Goal: Transaction & Acquisition: Purchase product/service

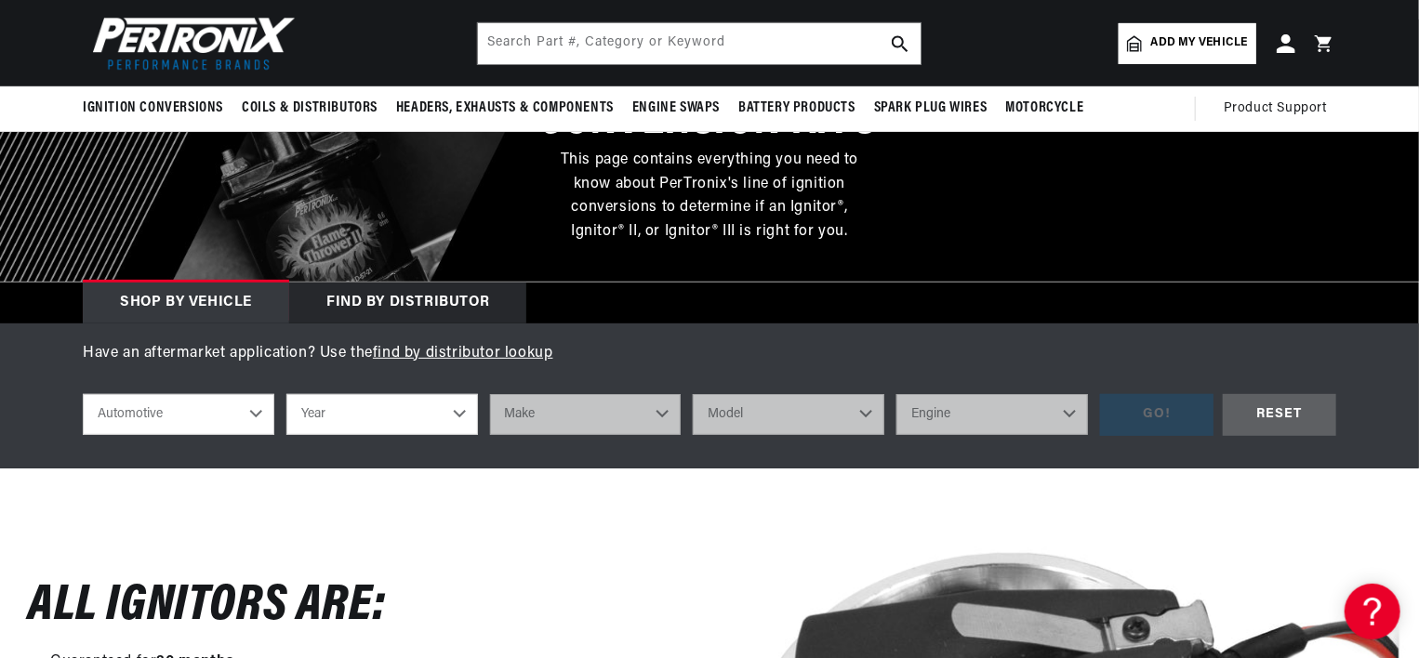
click at [249, 411] on select "Automotive Agricultural Industrial Marine Motorcycle" at bounding box center [179, 414] width 192 height 41
click at [83, 394] on select "Automotive Agricultural Industrial Marine Motorcycle" at bounding box center [179, 414] width 192 height 41
click at [251, 409] on select "Automotive Agricultural Industrial Marine Motorcycle" at bounding box center [179, 414] width 192 height 41
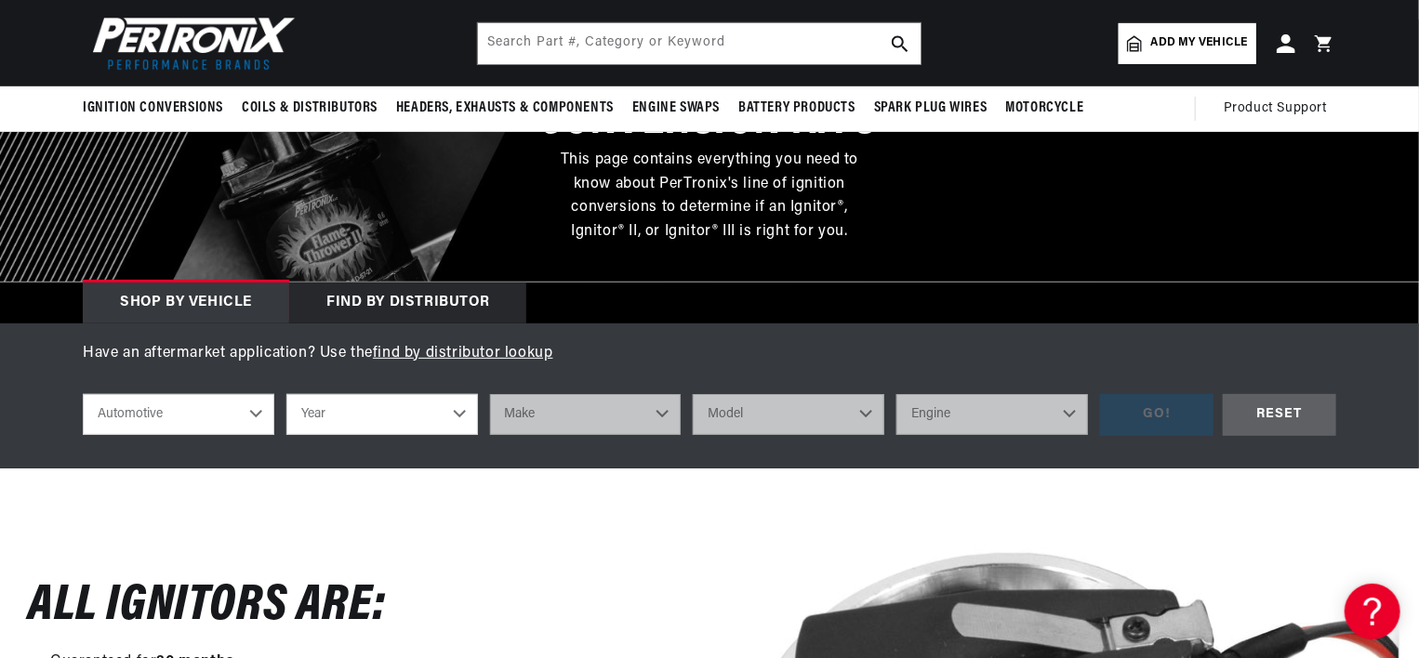
click at [459, 413] on select "Year [DATE] 2021 2020 2019 2018 2017 2016 2015 2014 2013 2012 2011 2010 2009 20…" at bounding box center [382, 414] width 192 height 41
drag, startPoint x: 429, startPoint y: 412, endPoint x: 239, endPoint y: 497, distance: 208.0
click at [457, 411] on select "Year [DATE] 2021 2020 2019 2018 2017 2016 2015 2014 2013 2012 2011 2010 2009 20…" at bounding box center [382, 414] width 192 height 41
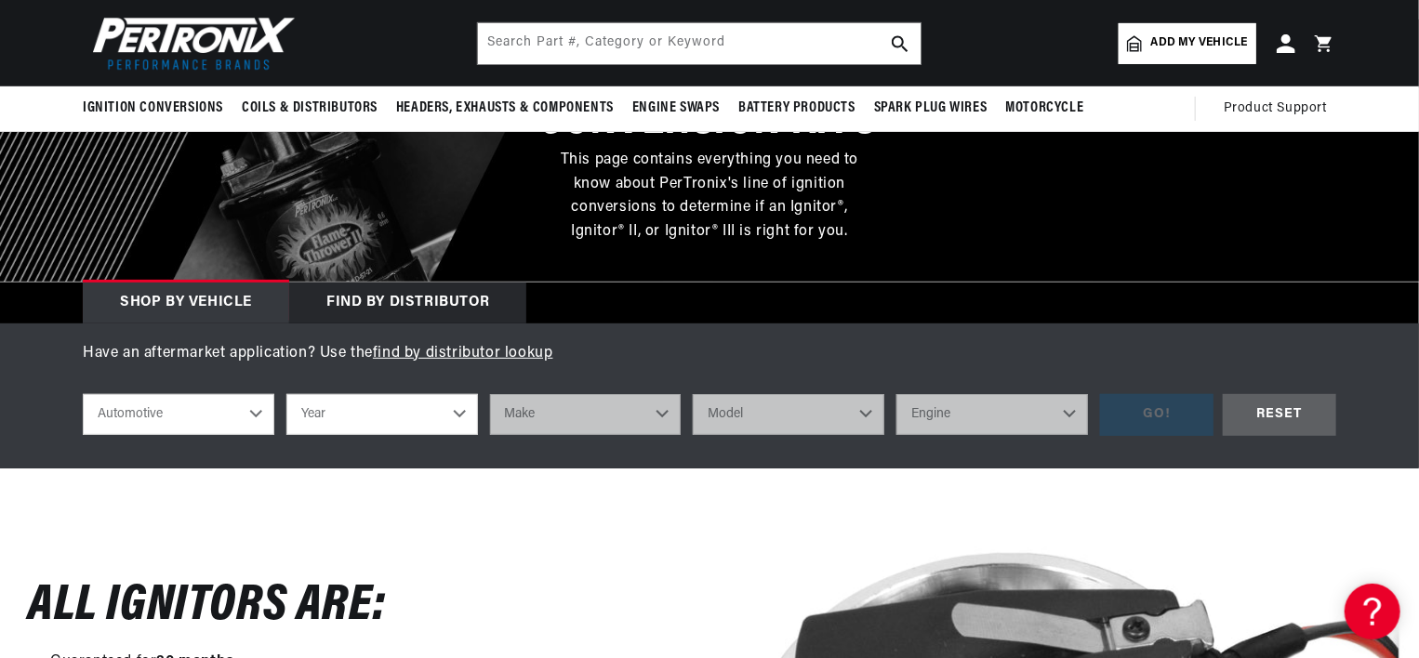
drag, startPoint x: 398, startPoint y: 392, endPoint x: 216, endPoint y: 490, distance: 206.7
drag, startPoint x: 216, startPoint y: 490, endPoint x: 457, endPoint y: 415, distance: 253.2
click at [457, 415] on select "Year [DATE] 2021 2020 2019 2018 2017 2016 2015 2014 2013 2012 2011 2010 2009 20…" at bounding box center [382, 414] width 192 height 41
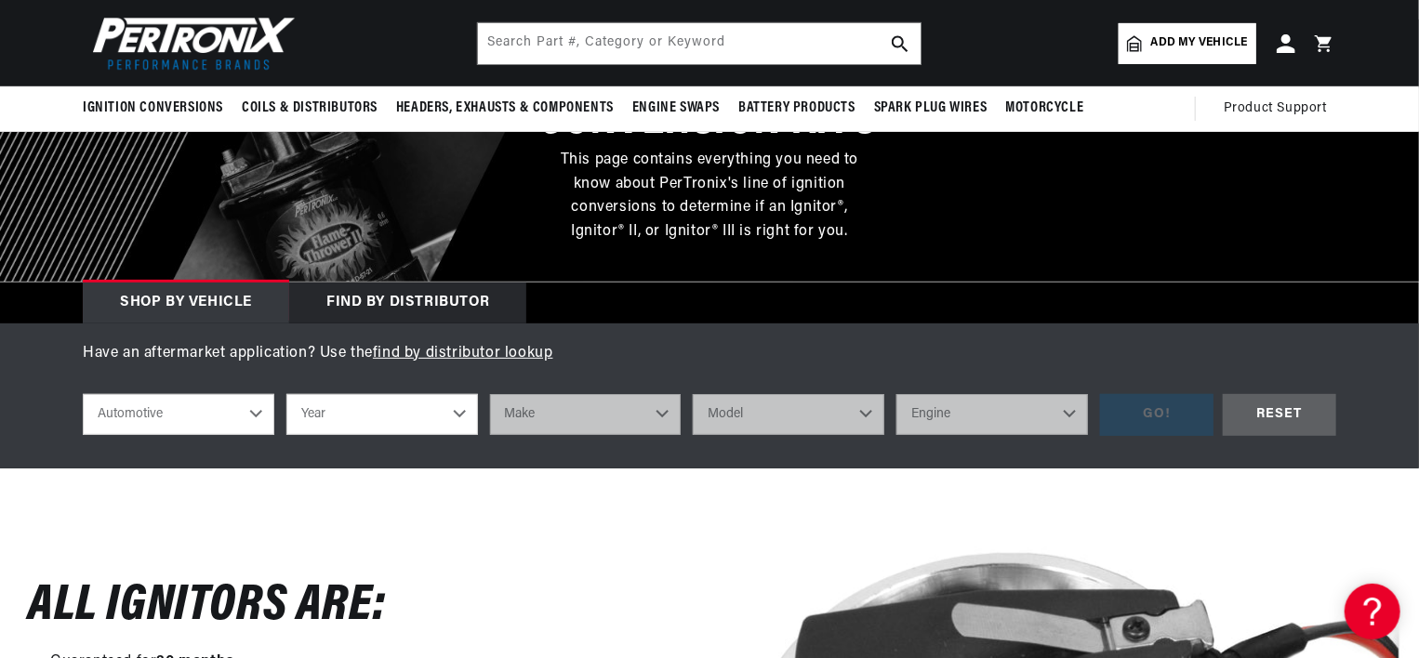
drag, startPoint x: 383, startPoint y: 402, endPoint x: 178, endPoint y: 531, distance: 241.9
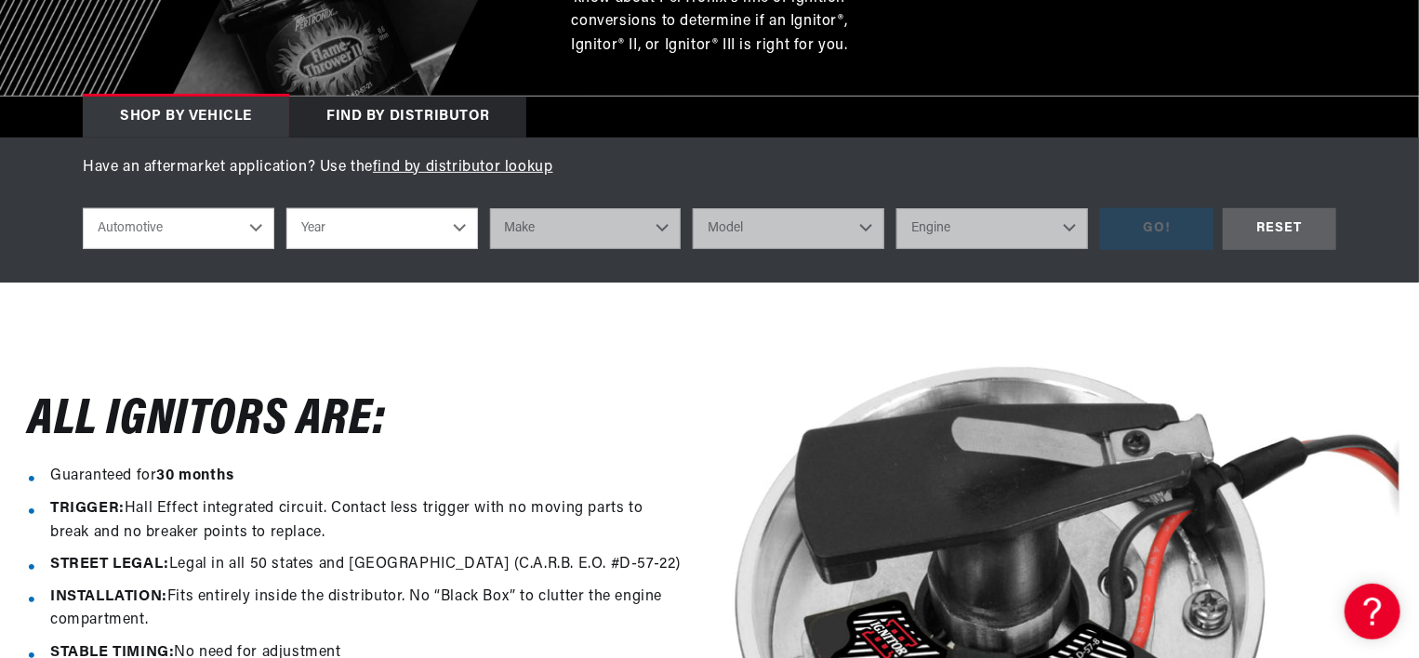
scroll to position [0, 0]
click at [458, 228] on select "Year [DATE] 2021 2020 2019 2018 2017 2016 2015 2014 2013 2012 2011 2010 2009 20…" at bounding box center [382, 228] width 192 height 41
click at [456, 225] on select "Year [DATE] 2021 2020 2019 2018 2017 2016 2015 2014 2013 2012 2011 2010 2009 20…" at bounding box center [382, 228] width 192 height 41
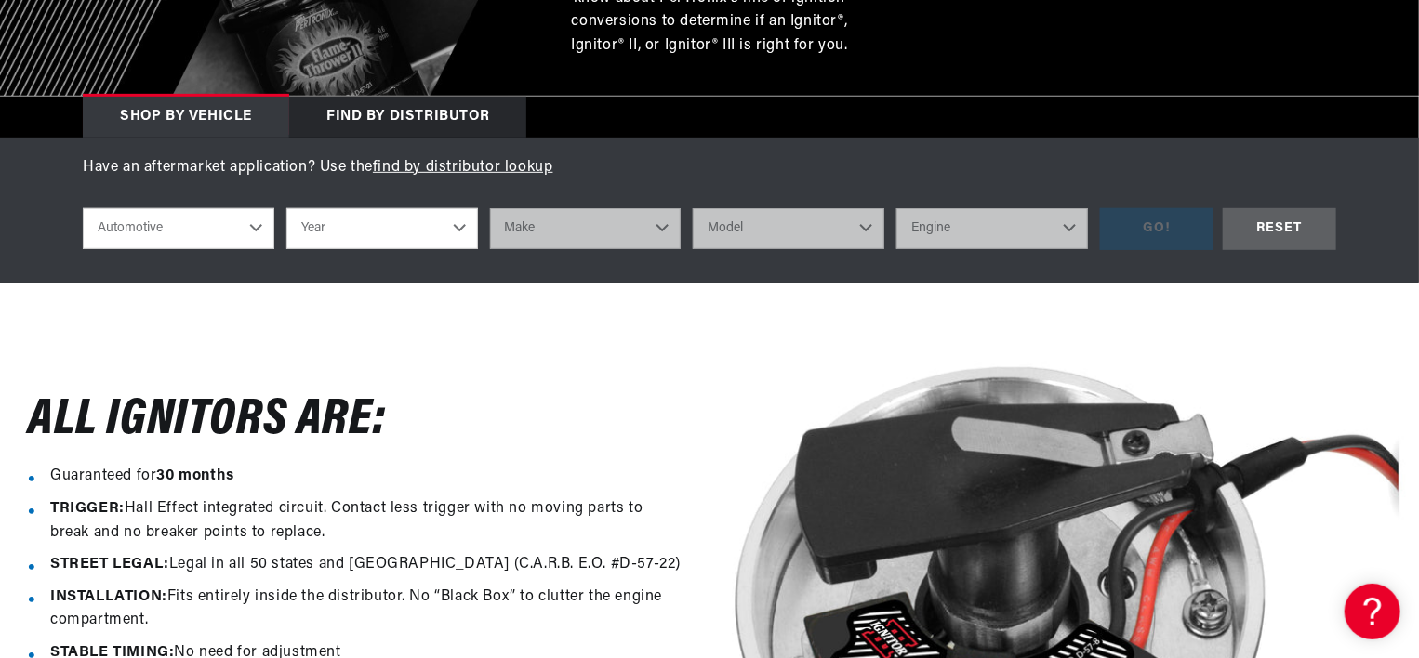
select select "1962"
click at [286, 208] on select "Year [DATE] 2021 2020 2019 2018 2017 2016 2015 2014 2013 2012 2011 2010 2009 20…" at bounding box center [382, 228] width 192 height 41
select select "1962"
click at [658, 222] on select "Make Alfa Romeo American Motors Aston [PERSON_NAME][GEOGRAPHIC_DATA] [PERSON_NA…" at bounding box center [586, 228] width 192 height 41
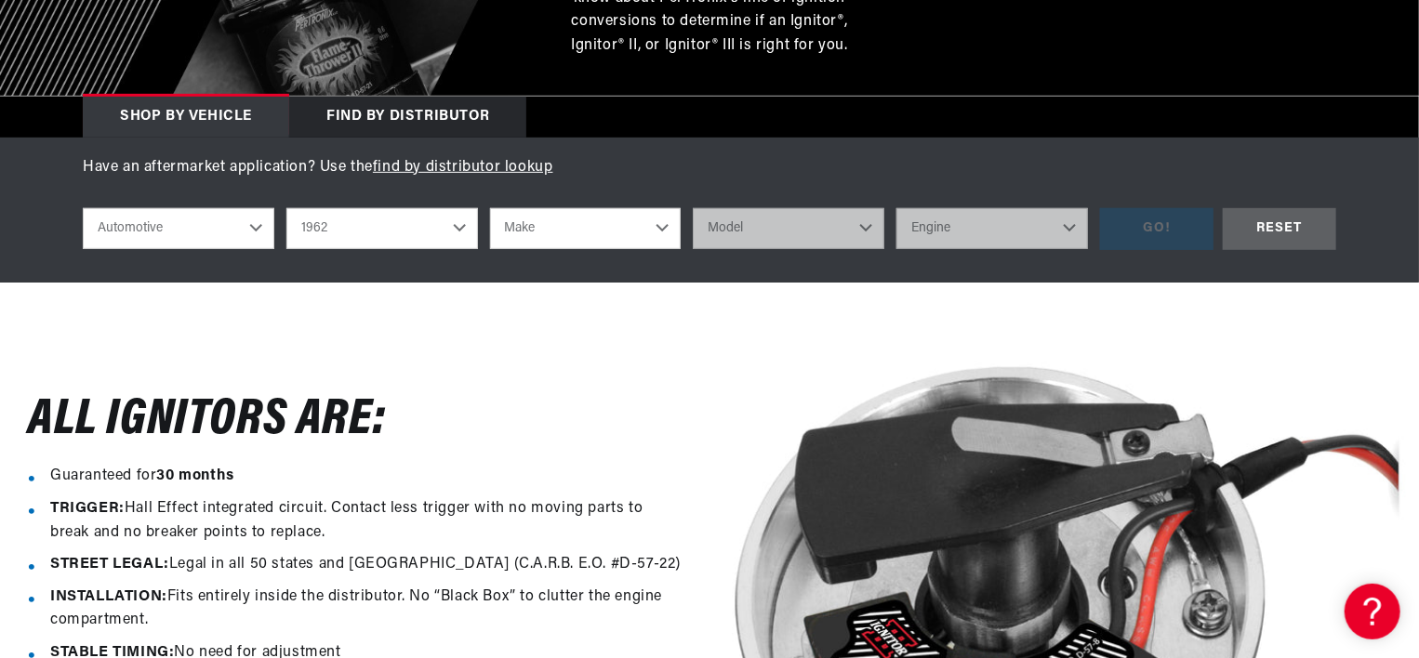
select select "Chevrolet"
click at [490, 208] on select "Make Alfa Romeo American Motors Aston [PERSON_NAME][GEOGRAPHIC_DATA] [PERSON_NA…" at bounding box center [586, 228] width 192 height 41
select select "Chevrolet"
click at [866, 228] on select "Model [GEOGRAPHIC_DATA] [GEOGRAPHIC_DATA] C10 Pickup C20 Pickup C30 Pickup C40 …" at bounding box center [789, 228] width 192 height 41
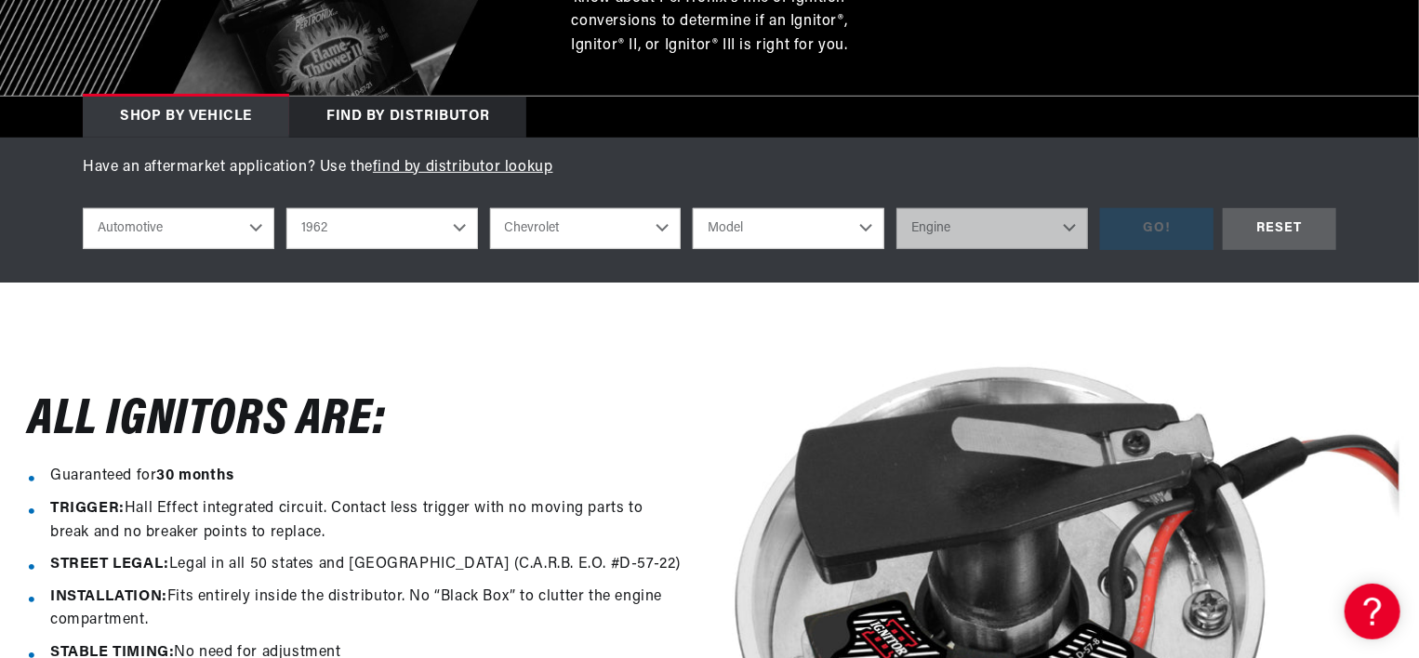
select select "Corvette"
click at [693, 208] on select "Model [GEOGRAPHIC_DATA] [GEOGRAPHIC_DATA] C10 Pickup C20 Pickup C30 Pickup C40 …" at bounding box center [789, 228] width 192 height 41
select select "Corvette"
click at [1062, 230] on select "Engine 6.5L 7.0L 7.4L 283cid / 4.6L 327cid / 5.3L 327cid / 5.4L 348cid / 5.7L" at bounding box center [992, 228] width 192 height 41
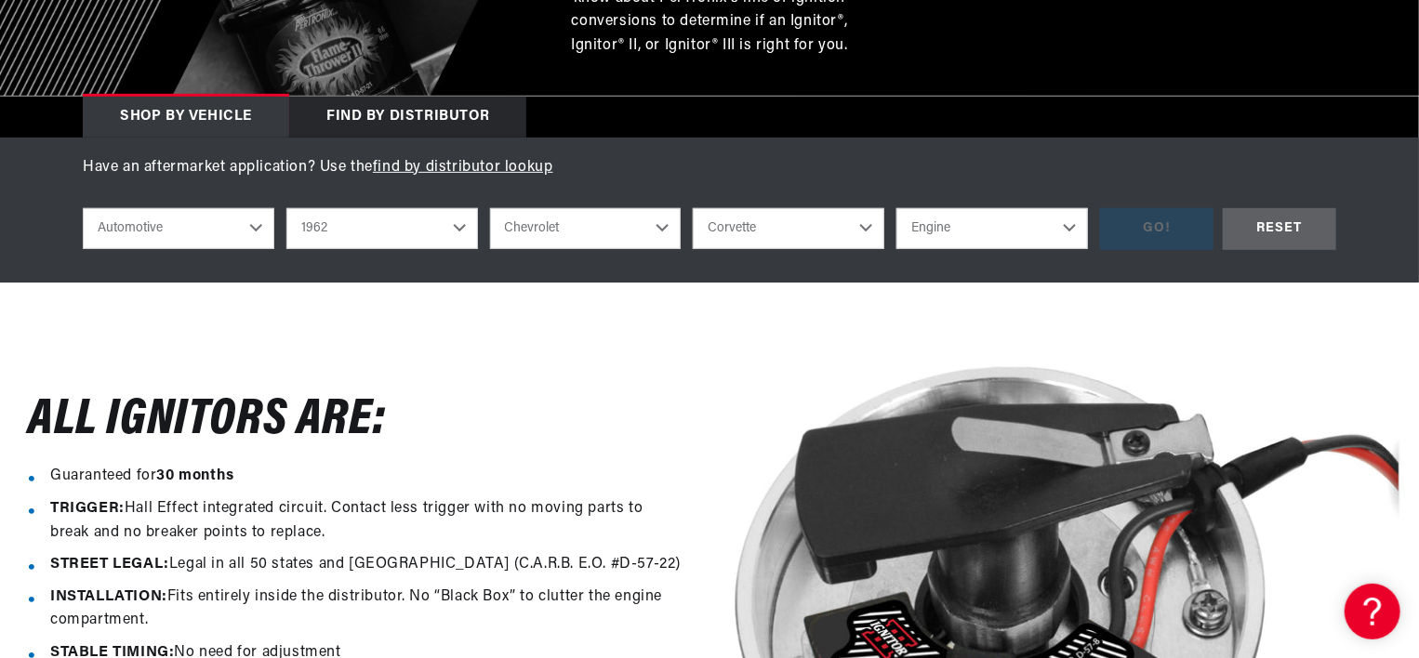
scroll to position [0, 1160]
select select "327cid-5.4L"
click at [896, 208] on select "Engine 6.5L 7.0L 7.4L 283cid / 4.6L 327cid / 5.3L 327cid / 5.4L 348cid / 5.7L" at bounding box center [992, 228] width 192 height 41
select select "327cid-5.4L"
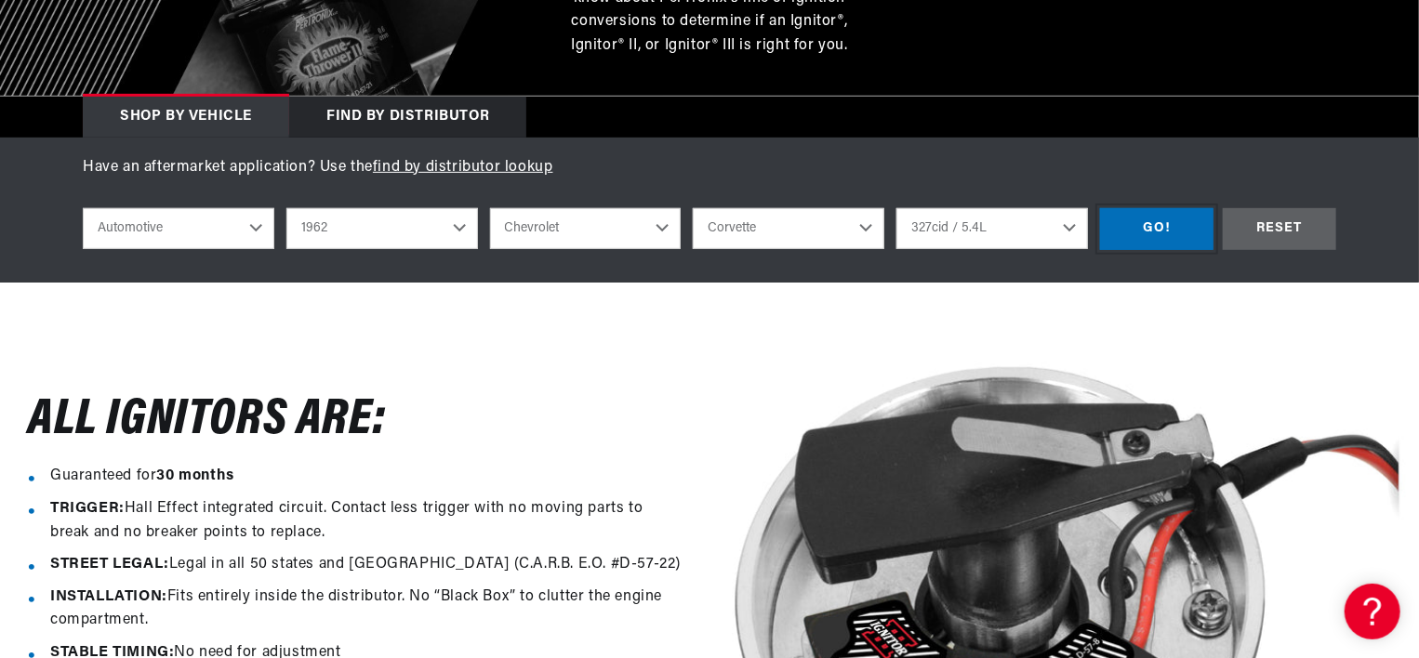
click at [1163, 221] on div "GO!" at bounding box center [1156, 229] width 113 height 42
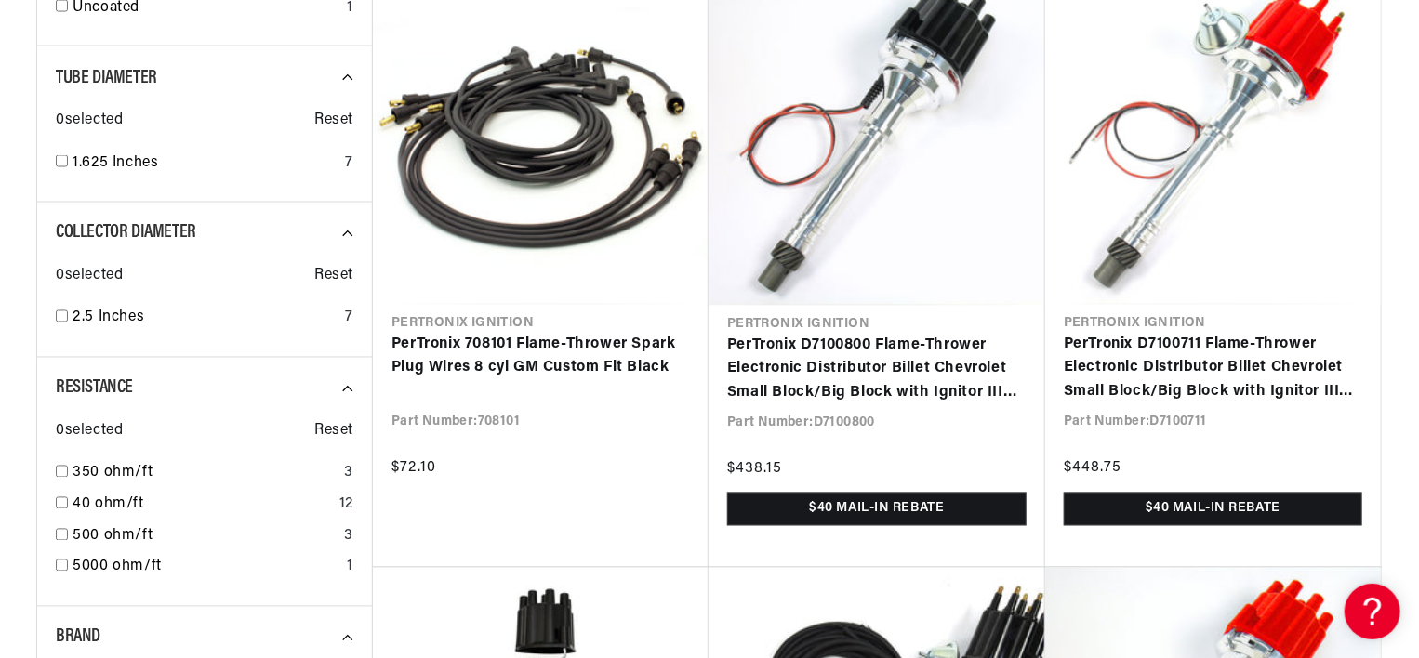
scroll to position [0, 1160]
